Goal: Task Accomplishment & Management: Manage account settings

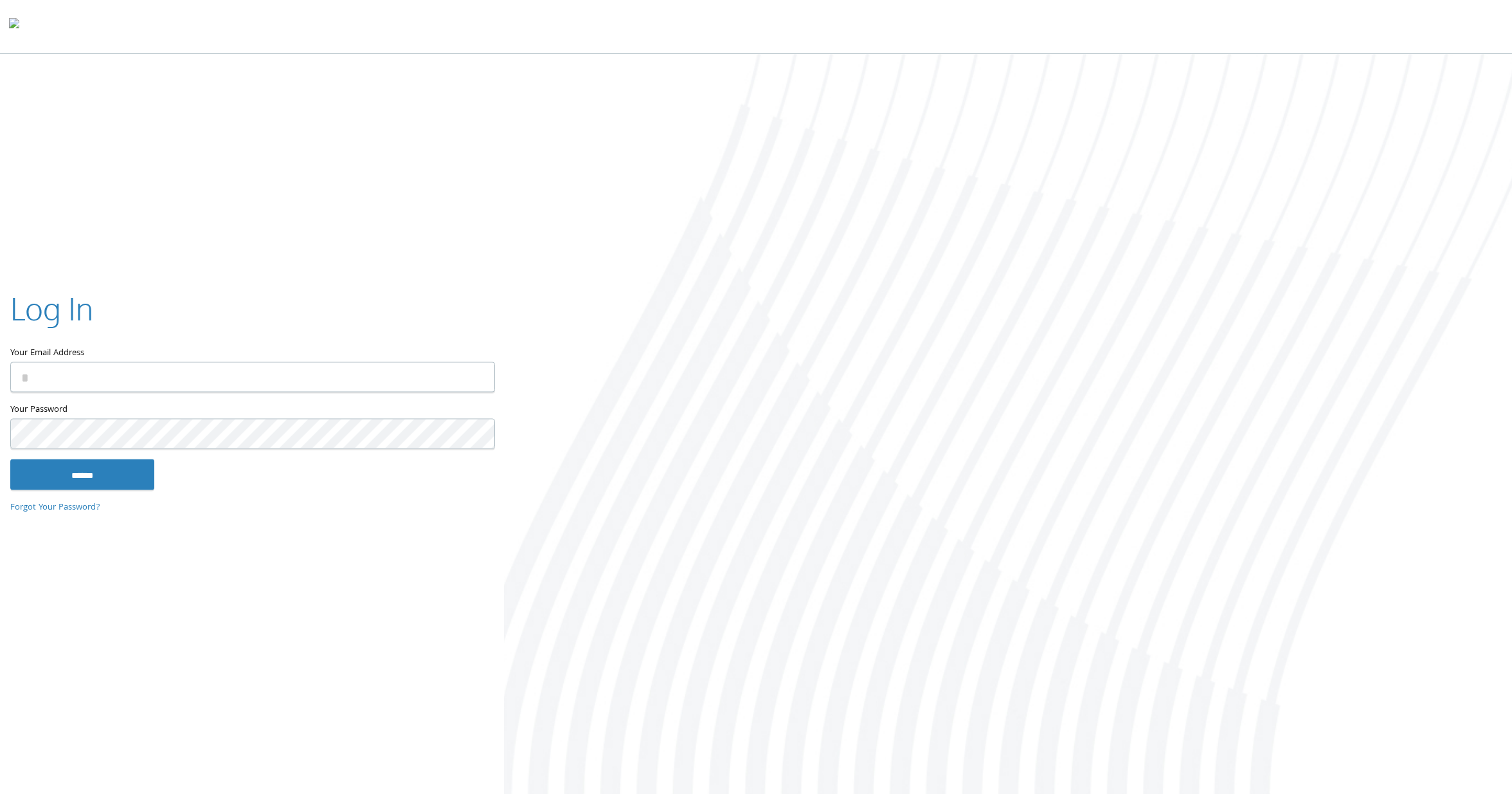
type input "**********"
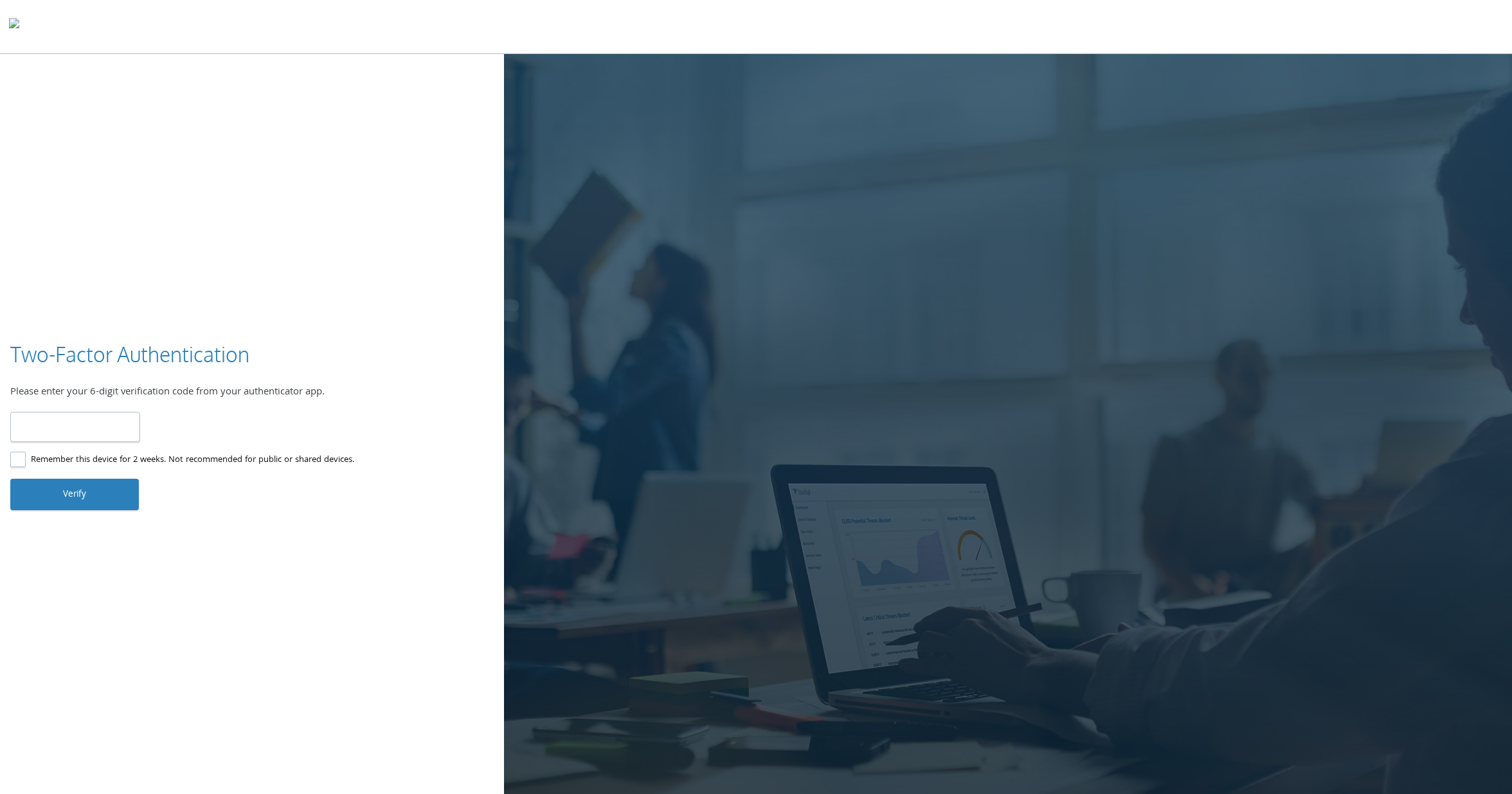
click at [69, 436] on input "number" at bounding box center [75, 427] width 130 height 30
type input "******"
